Goal: Navigation & Orientation: Go to known website

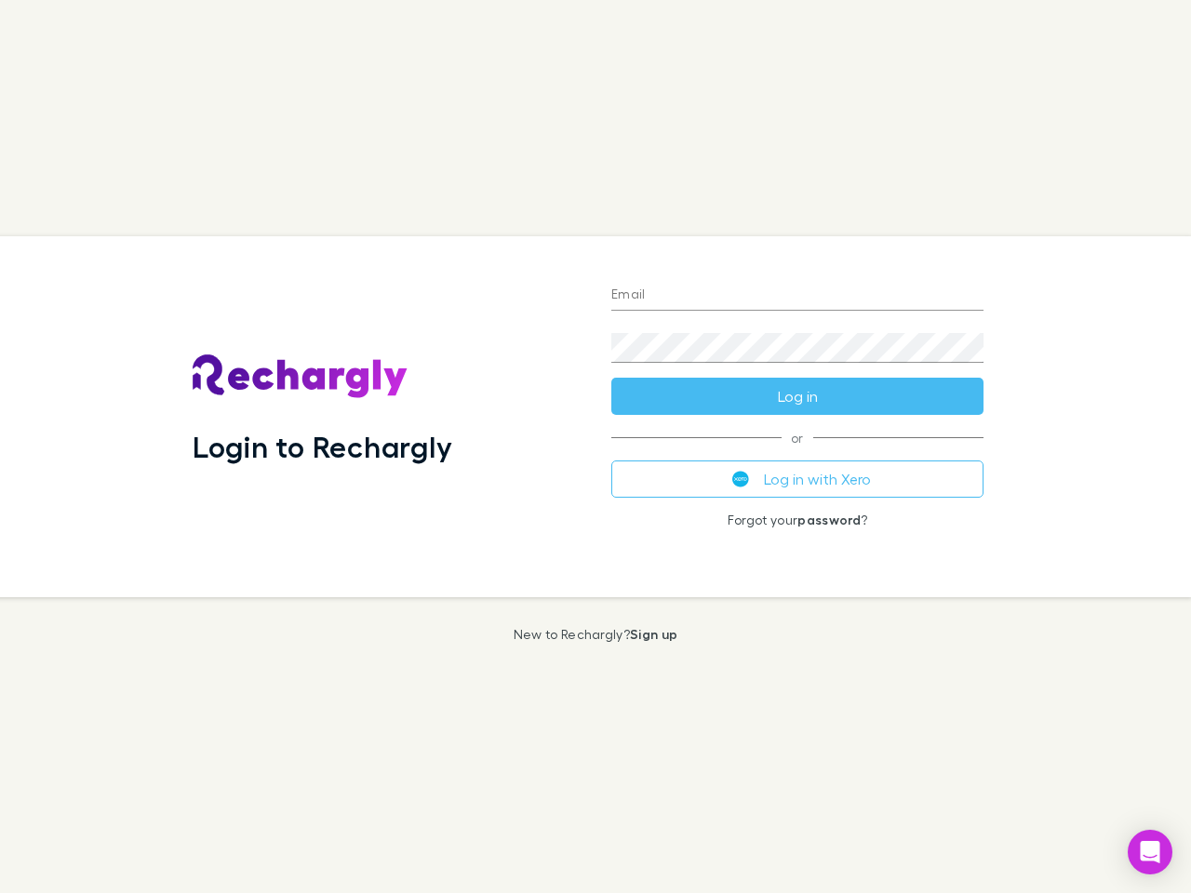
click at [595, 447] on div "Login to Rechargly" at bounding box center [387, 416] width 419 height 361
click at [797, 296] on input "Email" at bounding box center [797, 296] width 372 height 30
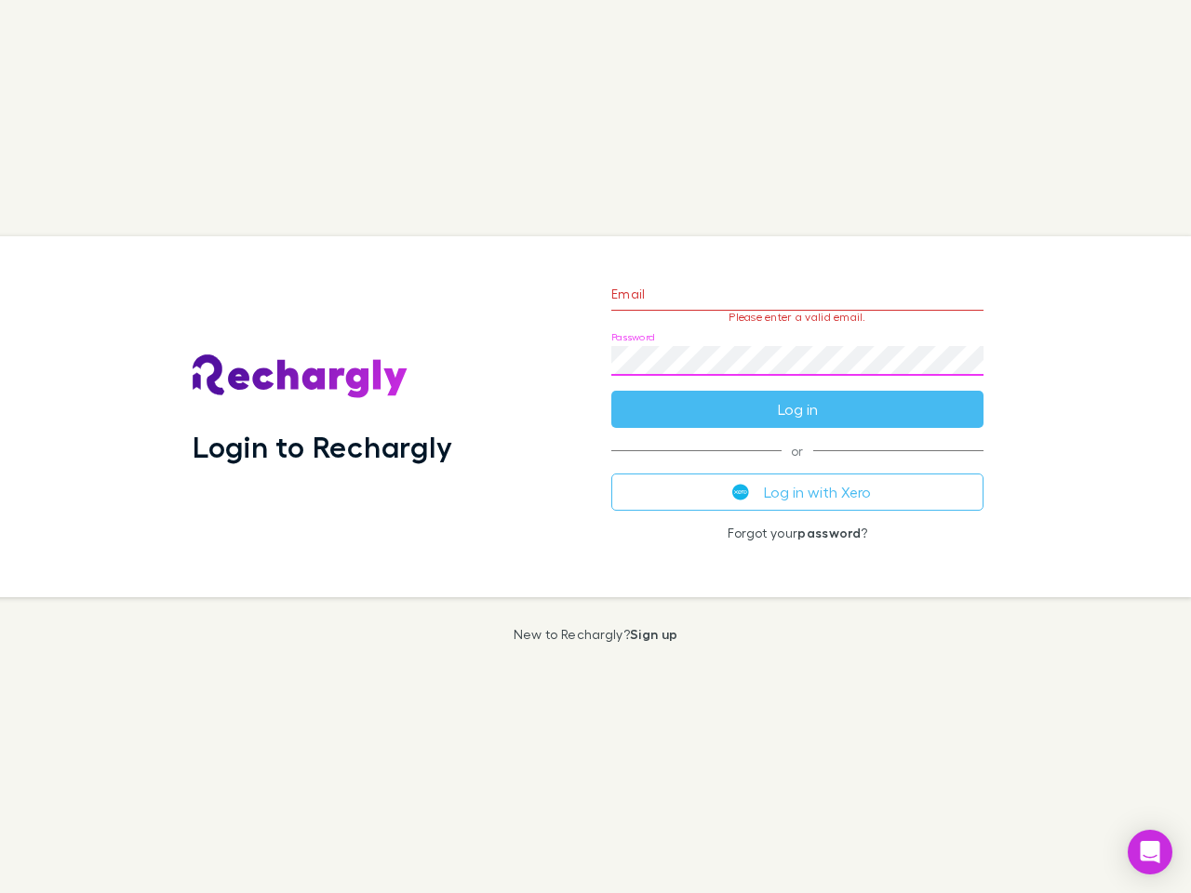
click at [797, 396] on form "Email Please enter a valid email. Password Log in" at bounding box center [797, 347] width 372 height 162
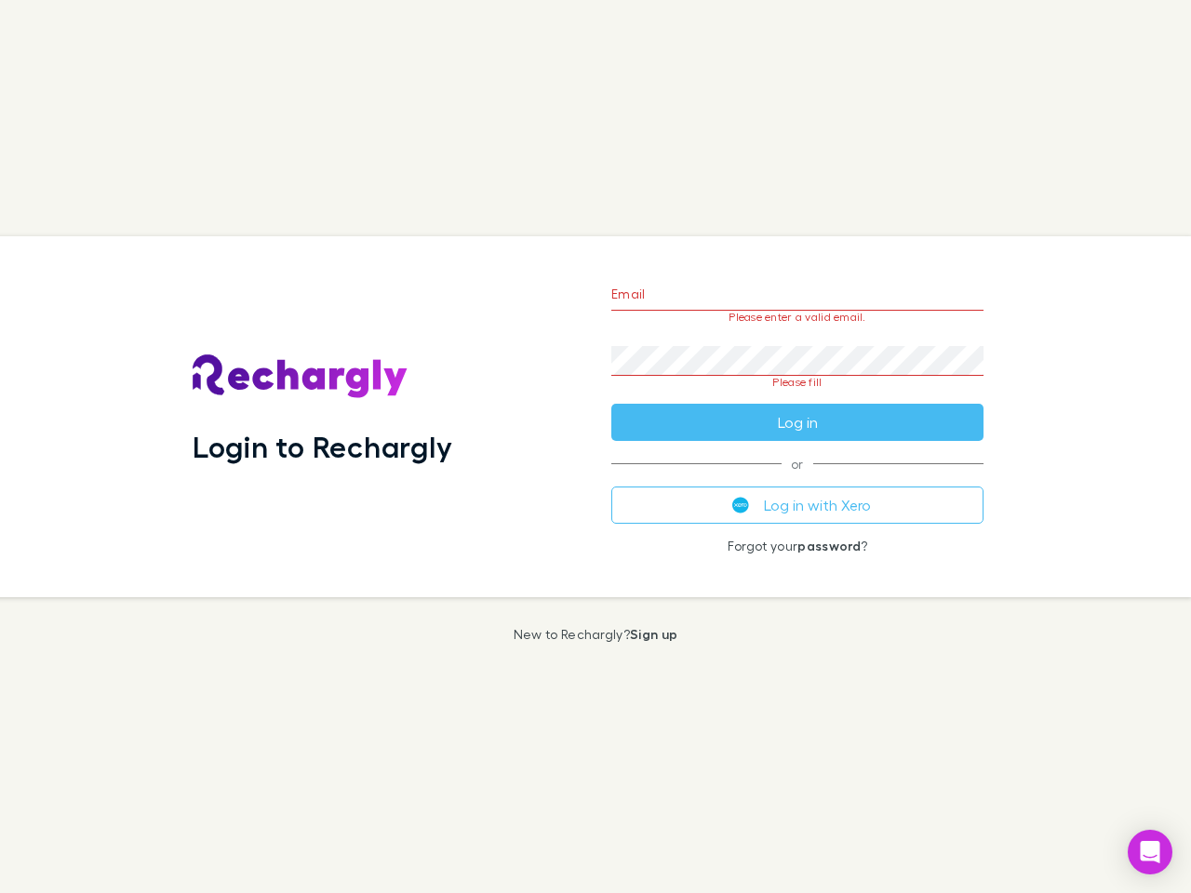
click at [797, 479] on div "Email Please enter a valid email. Password Please fill Log in or Log in with Xe…" at bounding box center [797, 416] width 402 height 361
click at [1150, 852] on icon "Open Intercom Messenger" at bounding box center [1150, 852] width 20 height 22
